Goal: Transaction & Acquisition: Purchase product/service

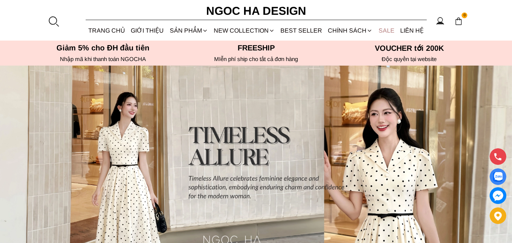
click at [384, 30] on link "SALE" at bounding box center [387, 30] width 22 height 20
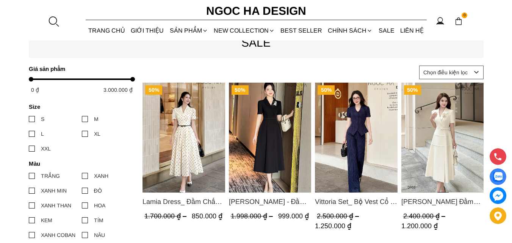
scroll to position [303, 0]
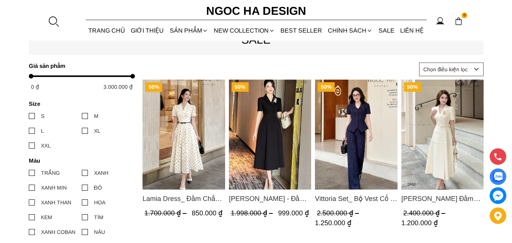
click at [85, 114] on div at bounding box center [85, 116] width 6 height 6
click at [82, 116] on input "M" at bounding box center [82, 116] width 0 height 0
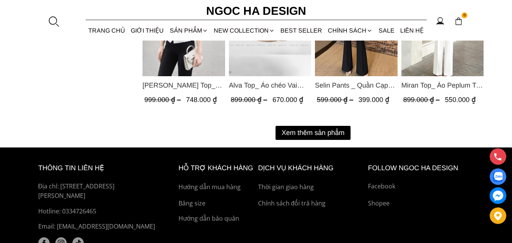
scroll to position [986, 0]
